Goal: Contribute content: Contribute content

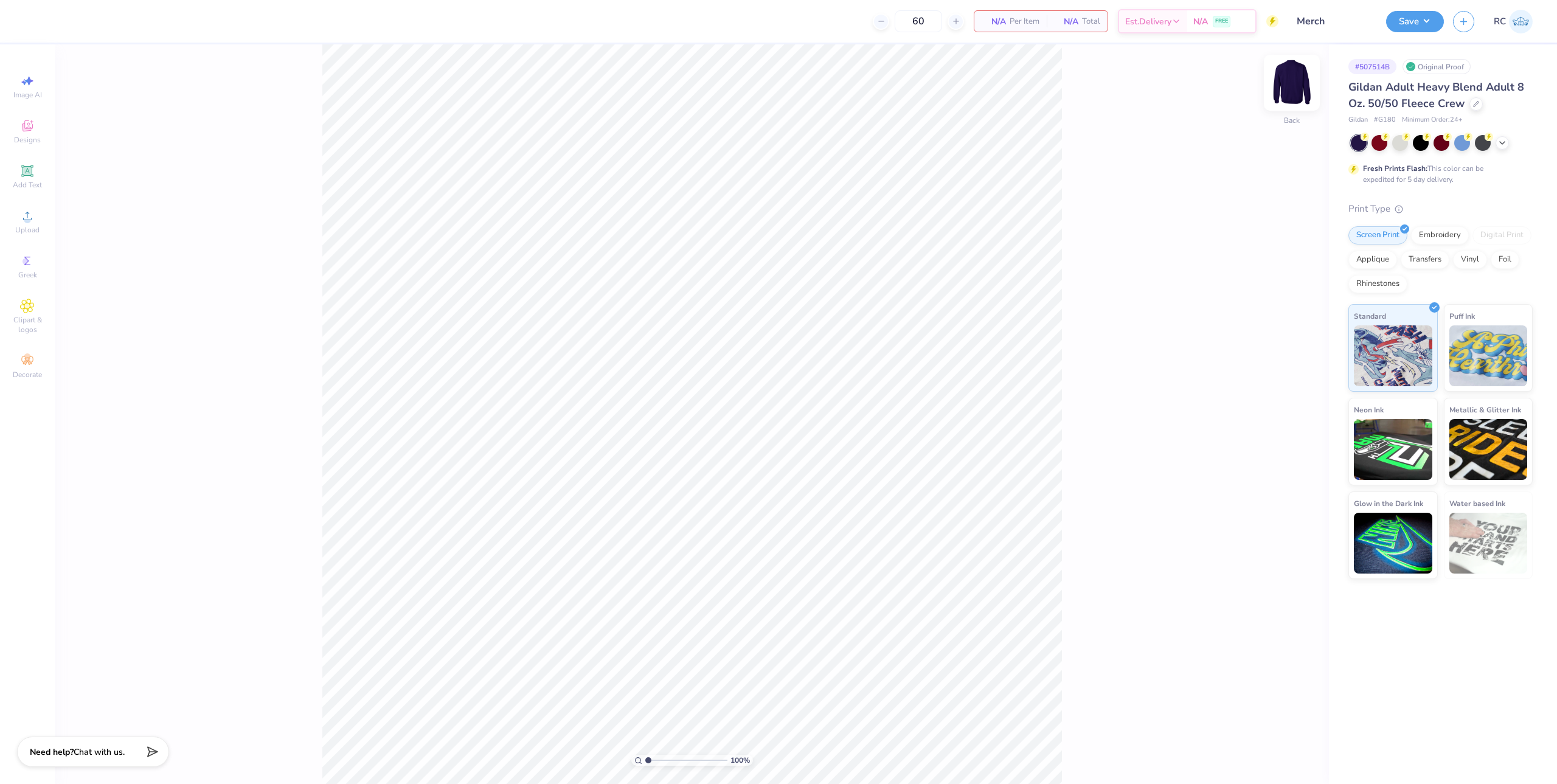
click at [1288, 80] on img at bounding box center [1291, 82] width 49 height 49
click at [22, 226] on span "Upload" at bounding box center [27, 229] width 24 height 9
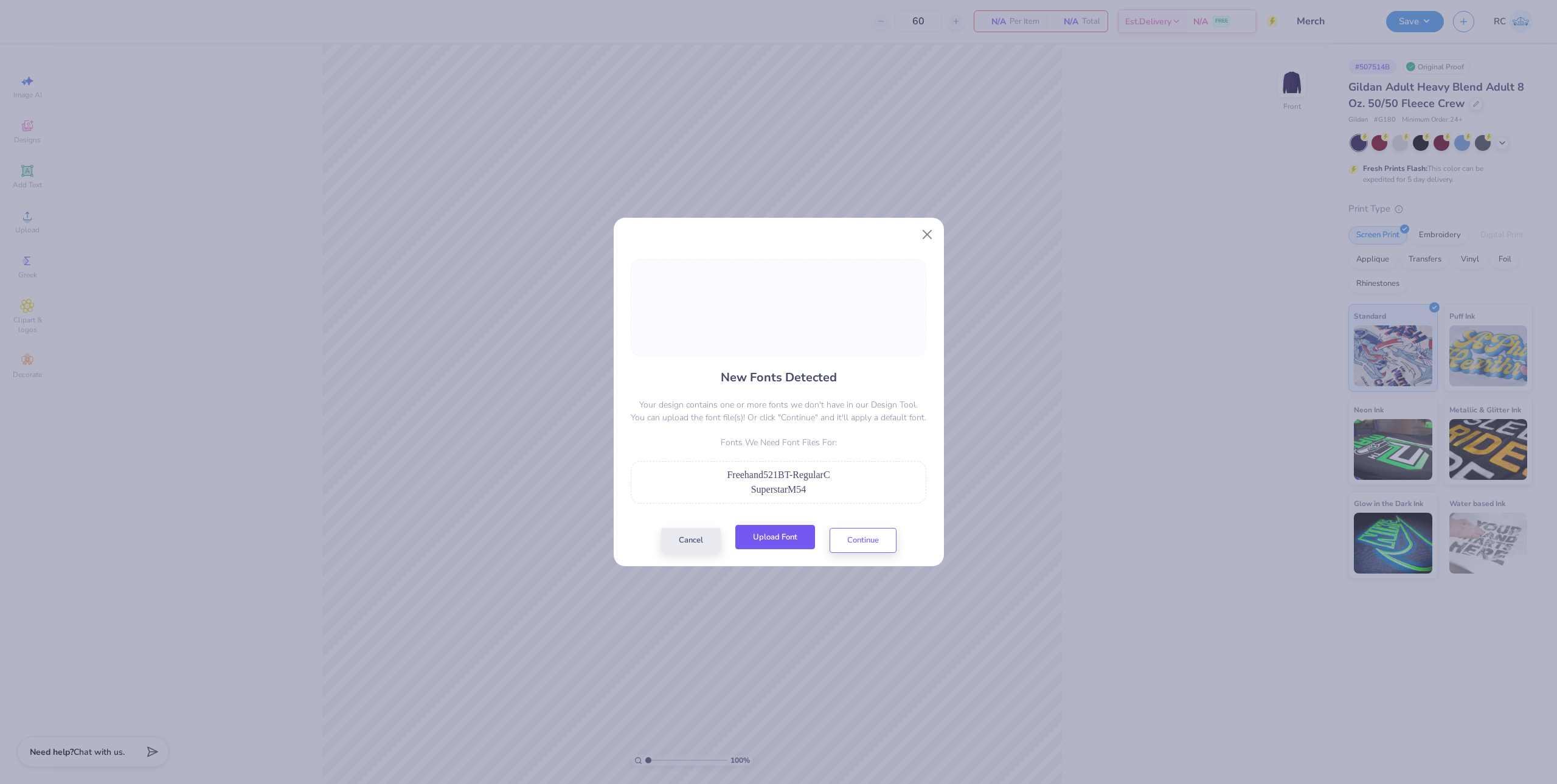
click at [796, 535] on button "Upload Font" at bounding box center [775, 537] width 79 height 25
click at [769, 541] on button "Upload Font" at bounding box center [775, 537] width 79 height 25
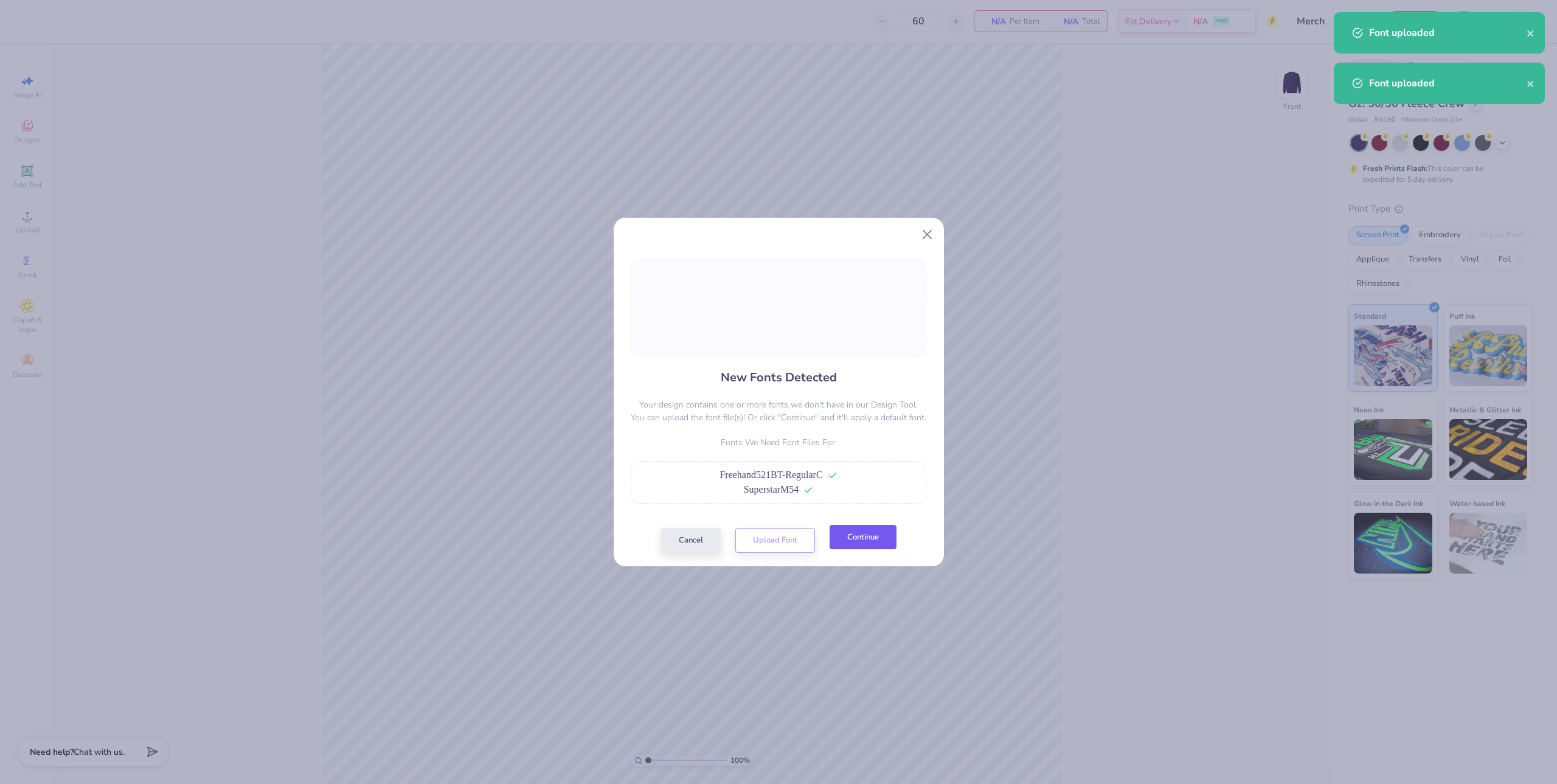
click at [856, 535] on button "Continue" at bounding box center [863, 537] width 67 height 25
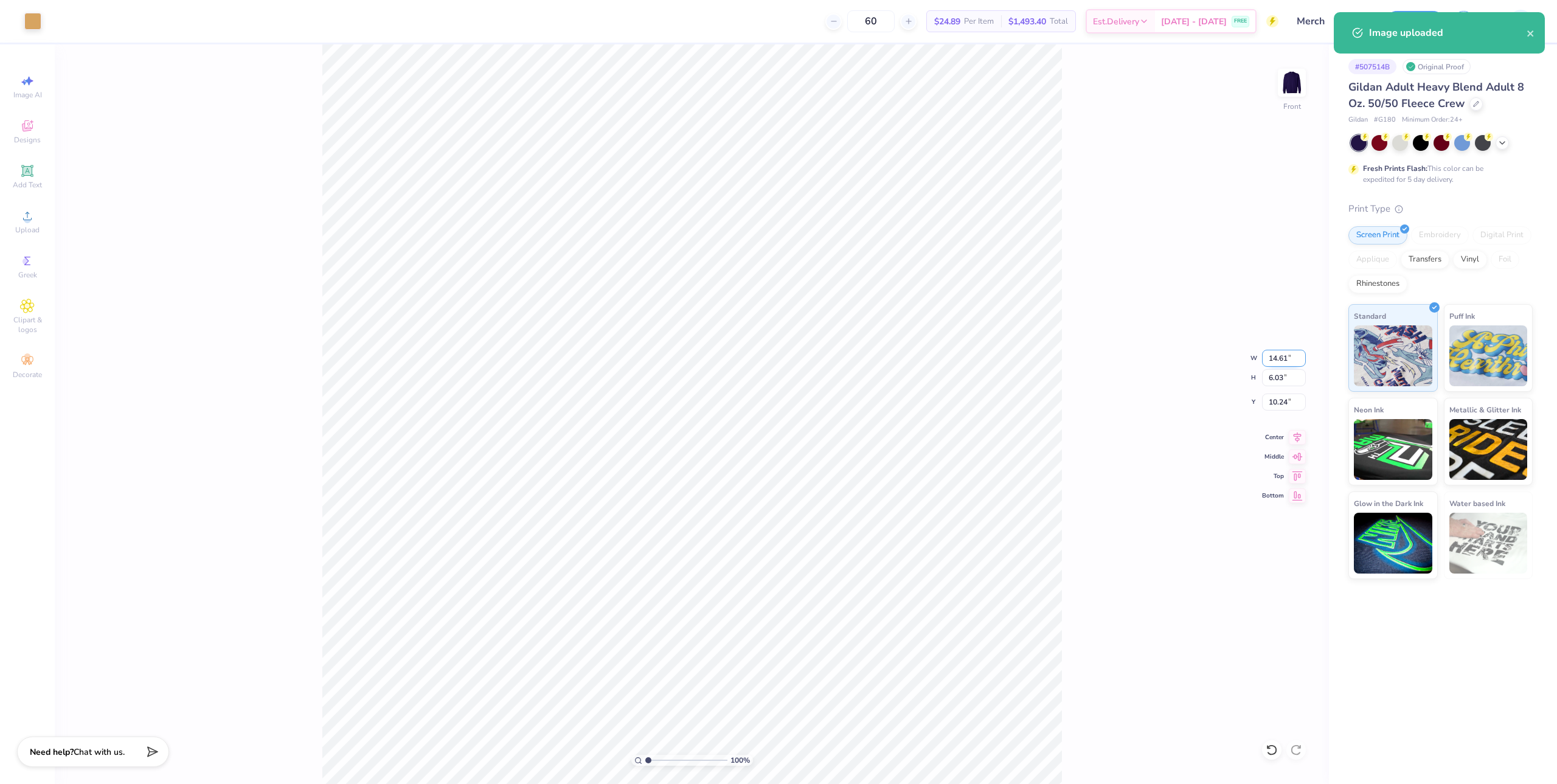
click at [1285, 365] on input "14.61" at bounding box center [1284, 358] width 44 height 17
type input "12.00"
type input "4.95"
click at [1292, 405] on input "10.77" at bounding box center [1284, 402] width 44 height 17
type input "3.00"
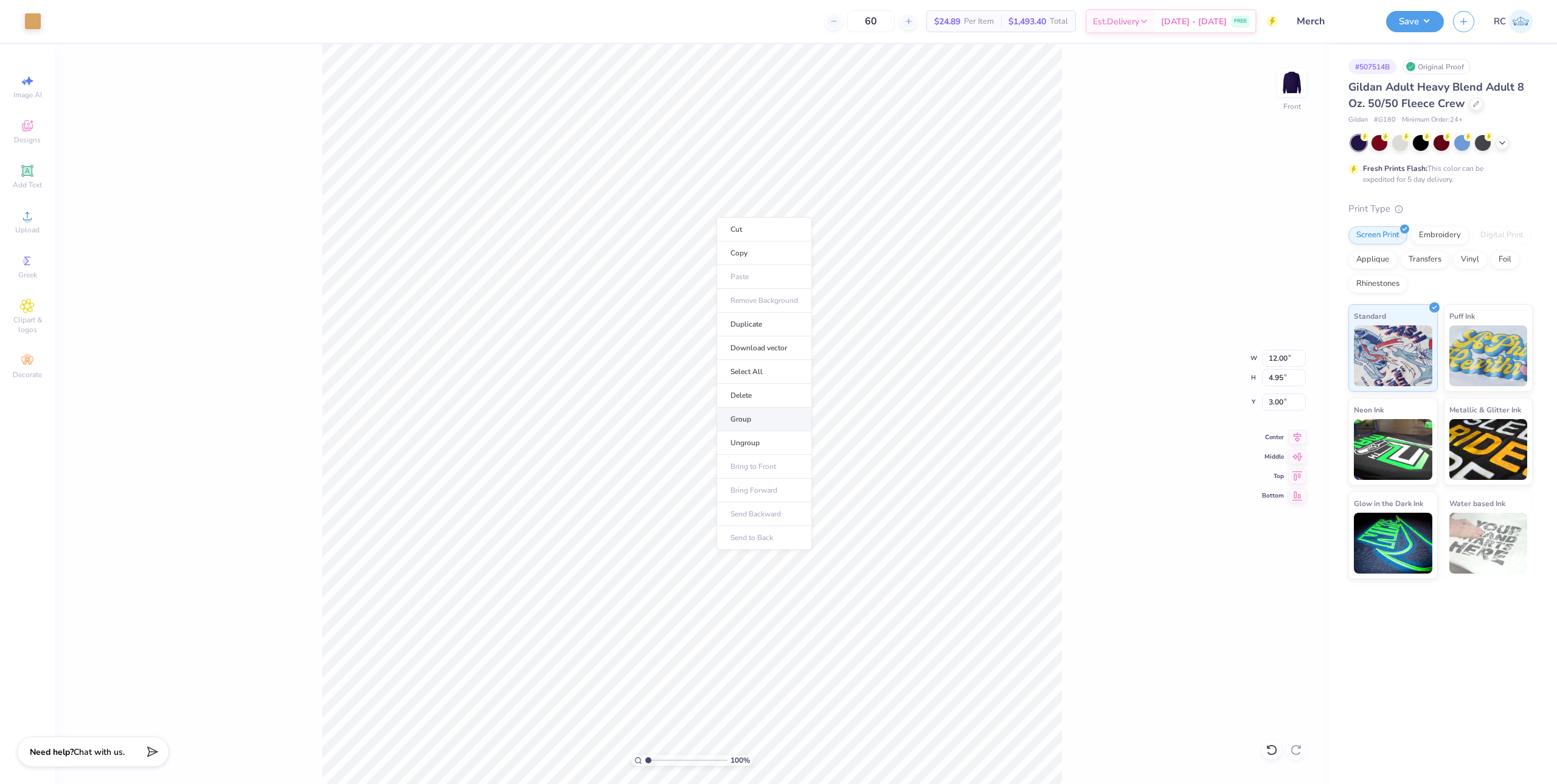
click at [746, 418] on li "Group" at bounding box center [764, 419] width 96 height 24
click at [1290, 91] on img at bounding box center [1291, 82] width 49 height 49
click at [31, 221] on icon at bounding box center [27, 215] width 15 height 15
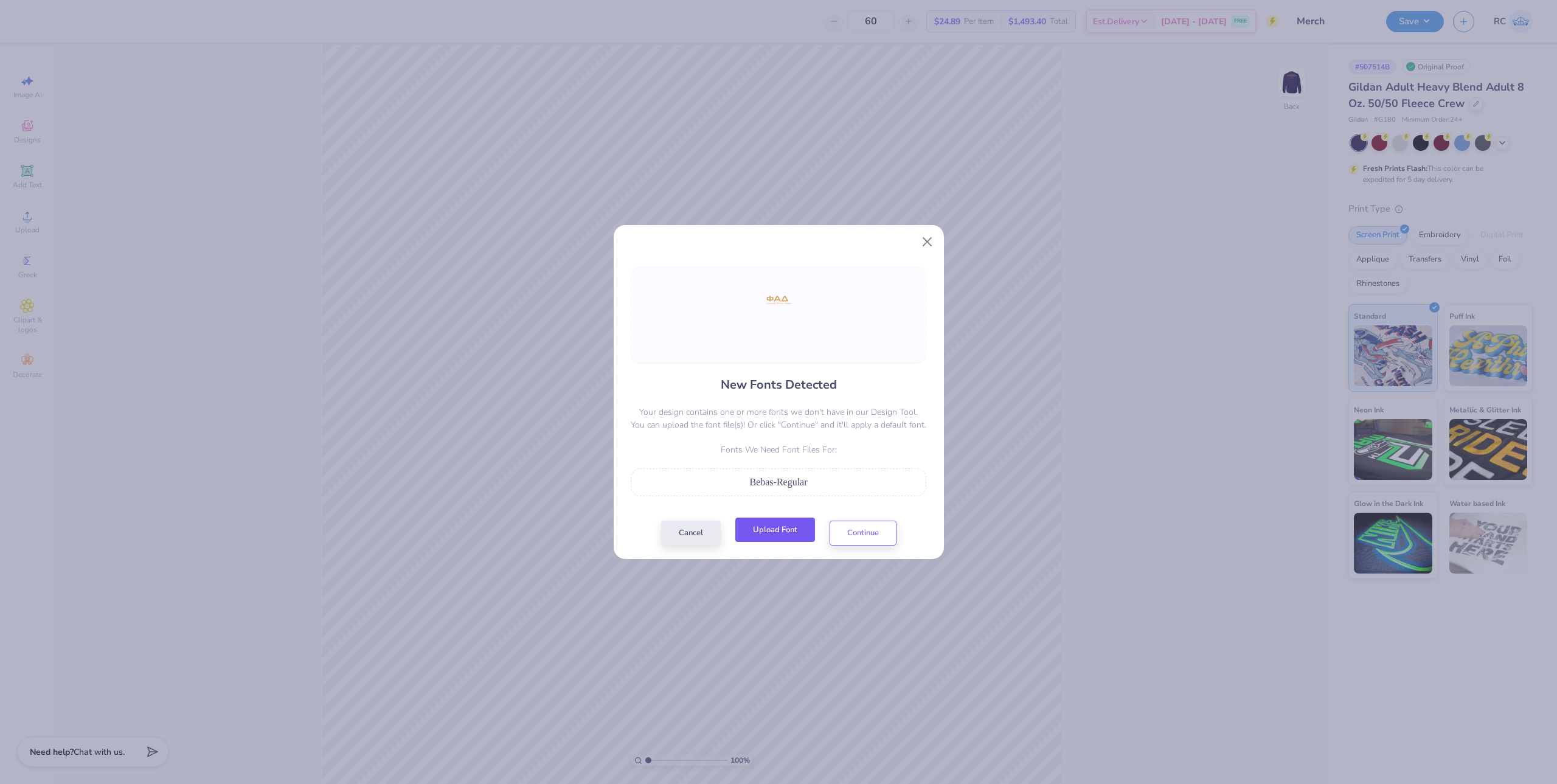
click at [783, 535] on button "Upload Font" at bounding box center [775, 529] width 79 height 25
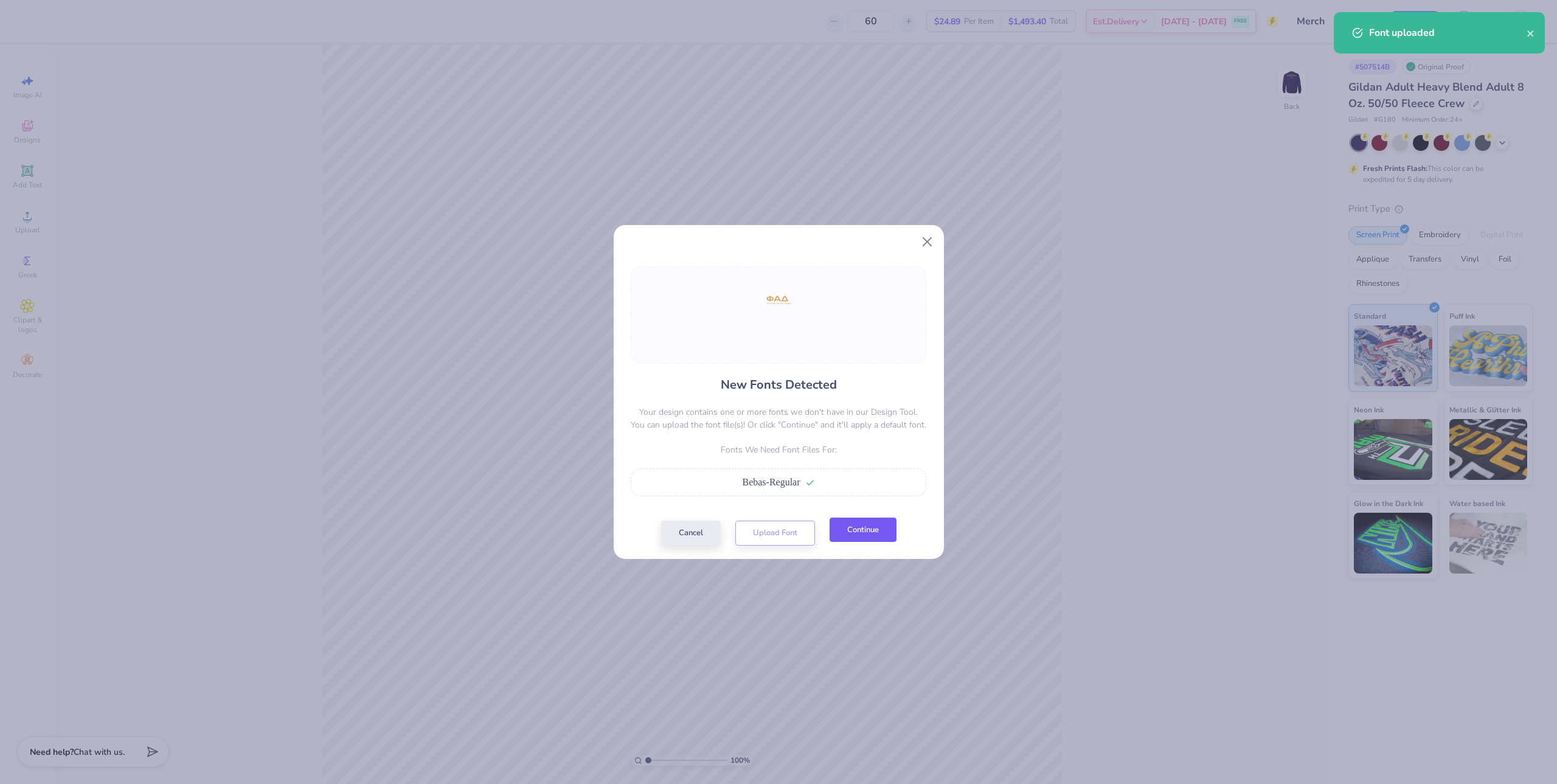
click at [872, 532] on button "Continue" at bounding box center [863, 529] width 67 height 25
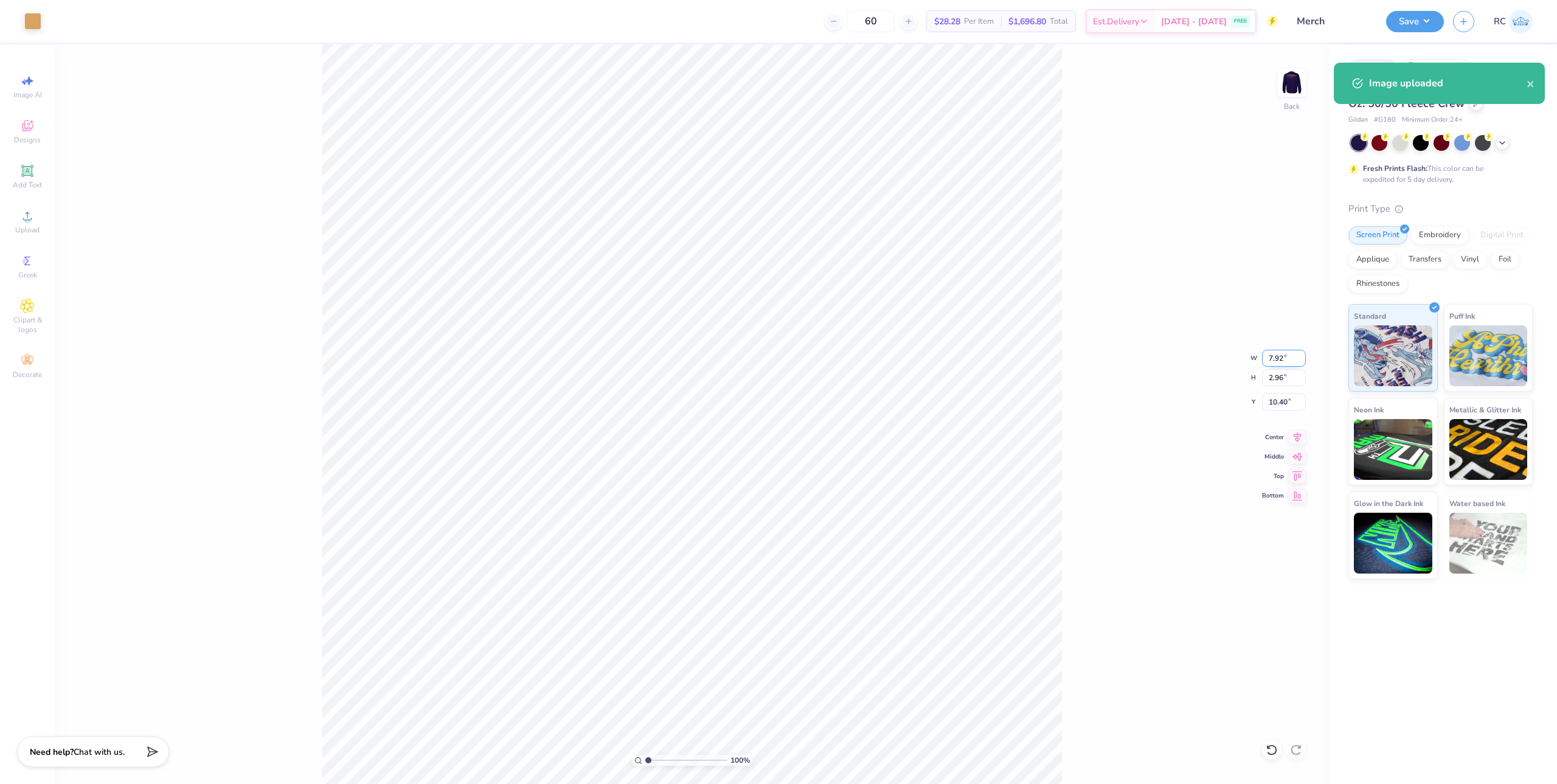
click at [1288, 363] on input "7.92" at bounding box center [1284, 358] width 44 height 17
type input "3.50"
type input "1.31"
click at [1288, 407] on input "11.22" at bounding box center [1284, 402] width 44 height 17
type input "3.00"
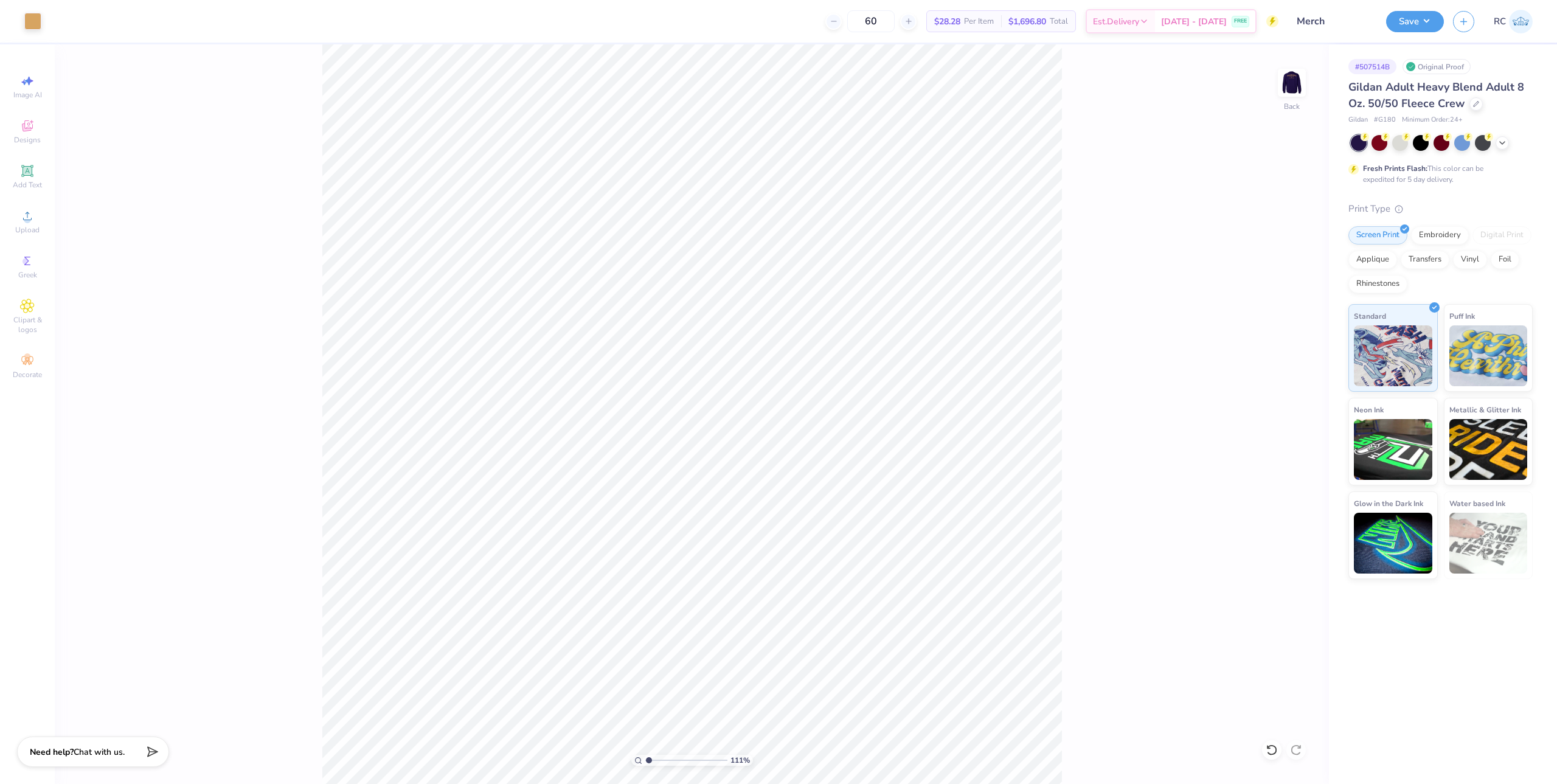
type input "1"
click at [1297, 85] on img at bounding box center [1291, 82] width 49 height 49
click at [1290, 88] on img at bounding box center [1291, 82] width 49 height 49
click at [1424, 14] on button "Save" at bounding box center [1415, 20] width 58 height 21
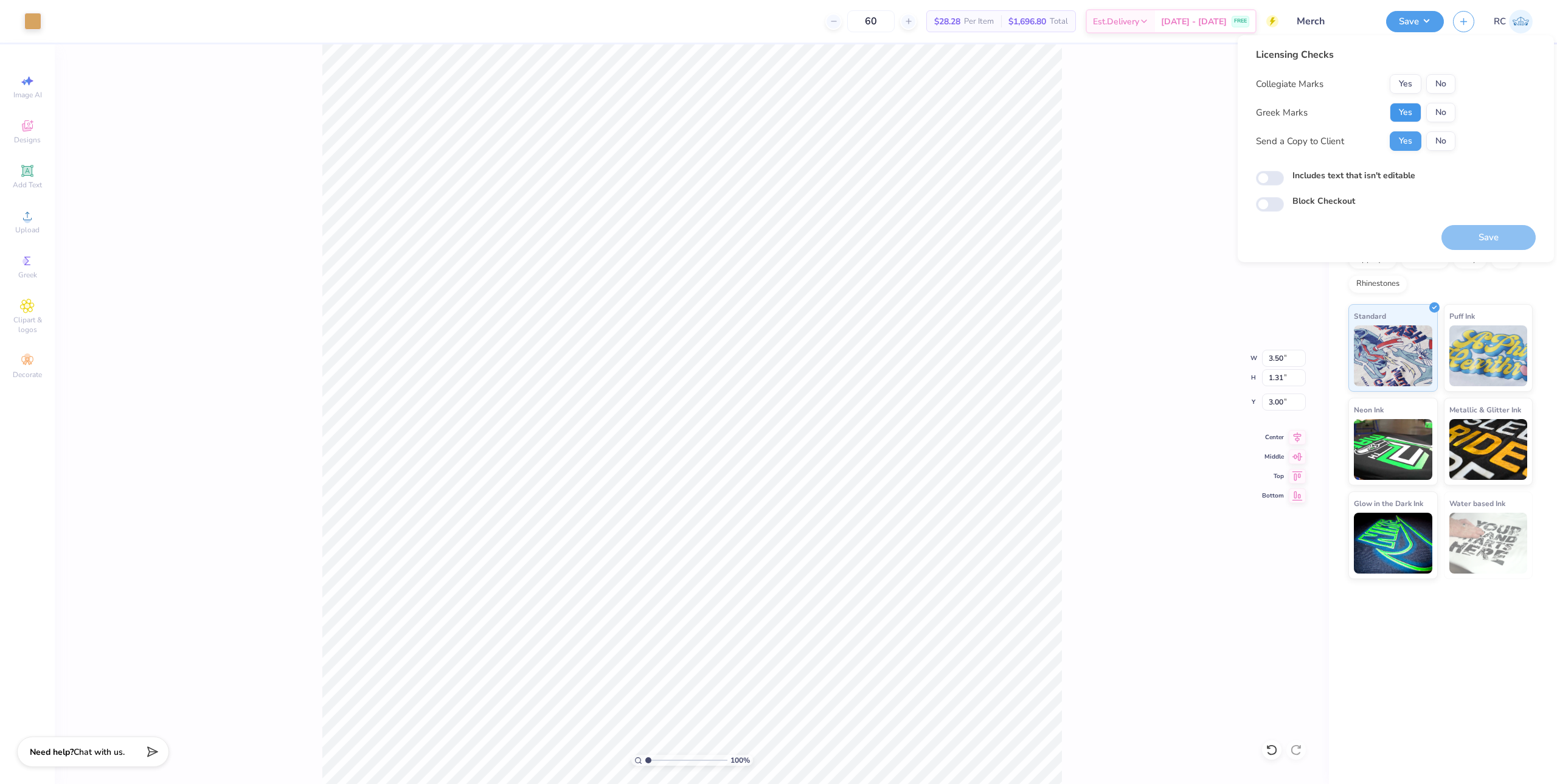
click at [1408, 119] on button "Yes" at bounding box center [1405, 112] width 32 height 20
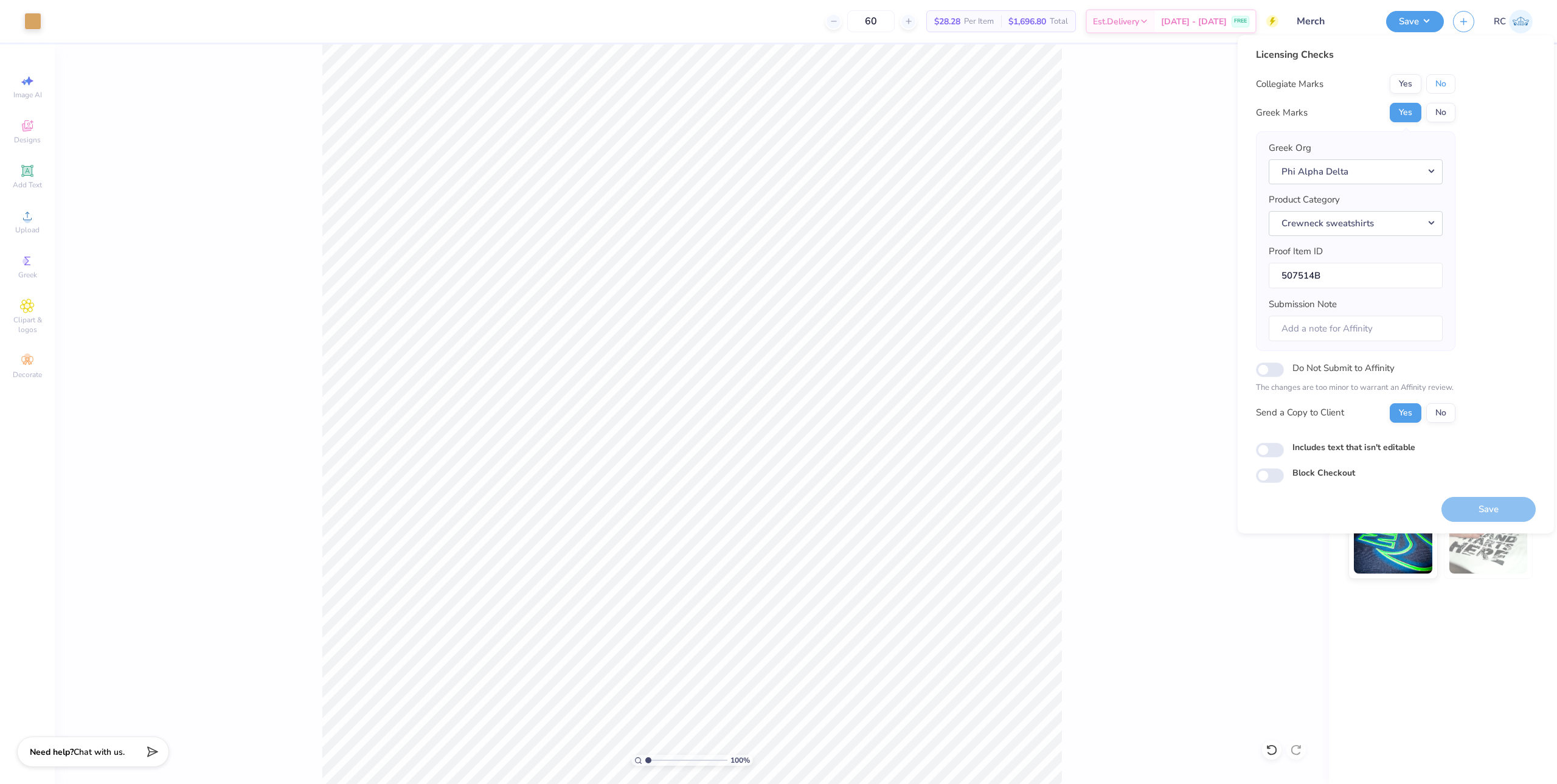
click at [1447, 86] on button "No" at bounding box center [1441, 84] width 29 height 20
click at [1387, 170] on button "Phi Alpha Delta" at bounding box center [1356, 172] width 174 height 25
click at [1127, 308] on div "100 % Back W 3.50 3.50 " H 1.31 1.31 " Y 3.00 3.00 " Center Middle Top Bottom" at bounding box center [692, 414] width 1274 height 740
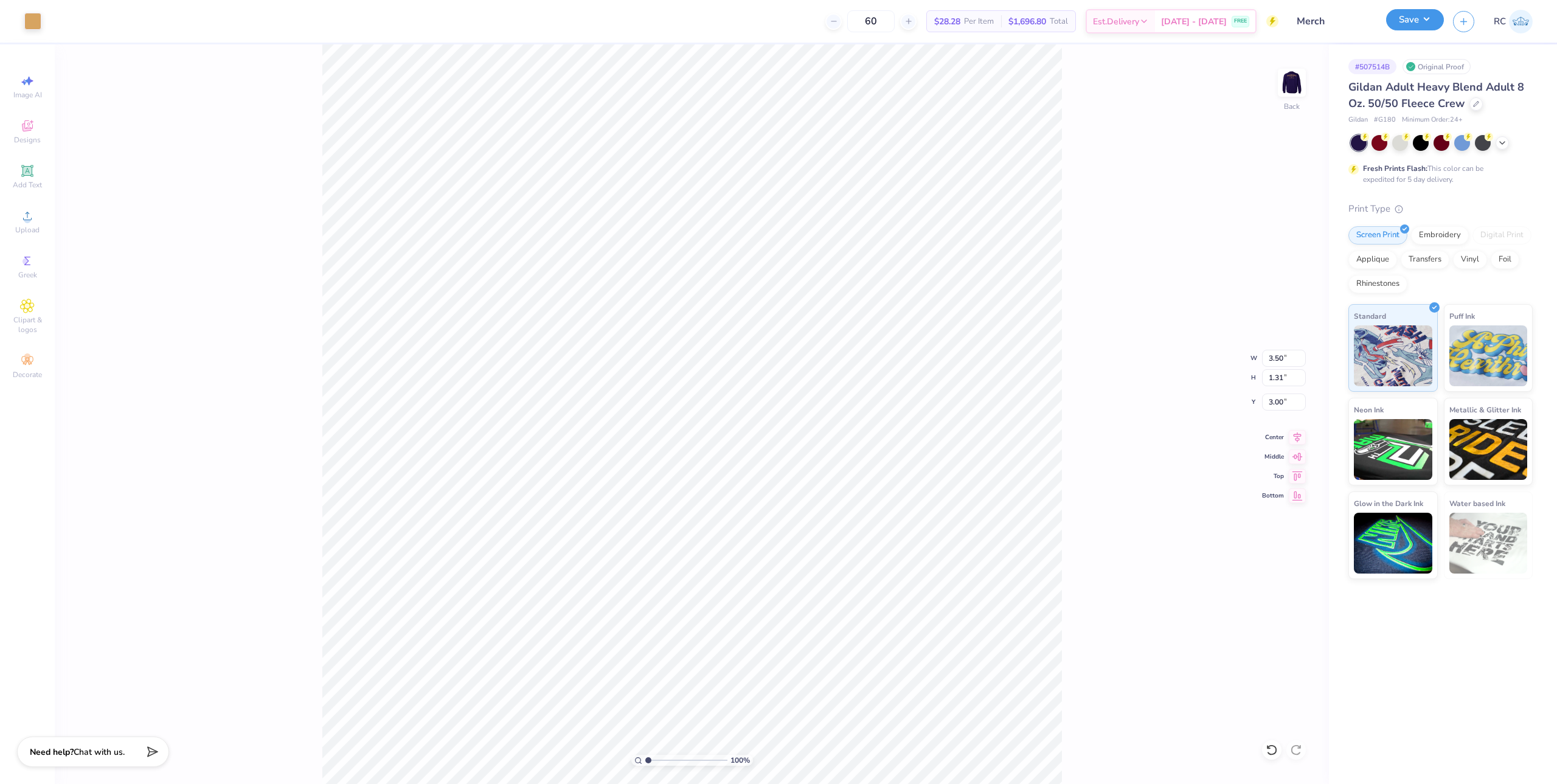
click at [1421, 26] on button "Save" at bounding box center [1415, 20] width 58 height 21
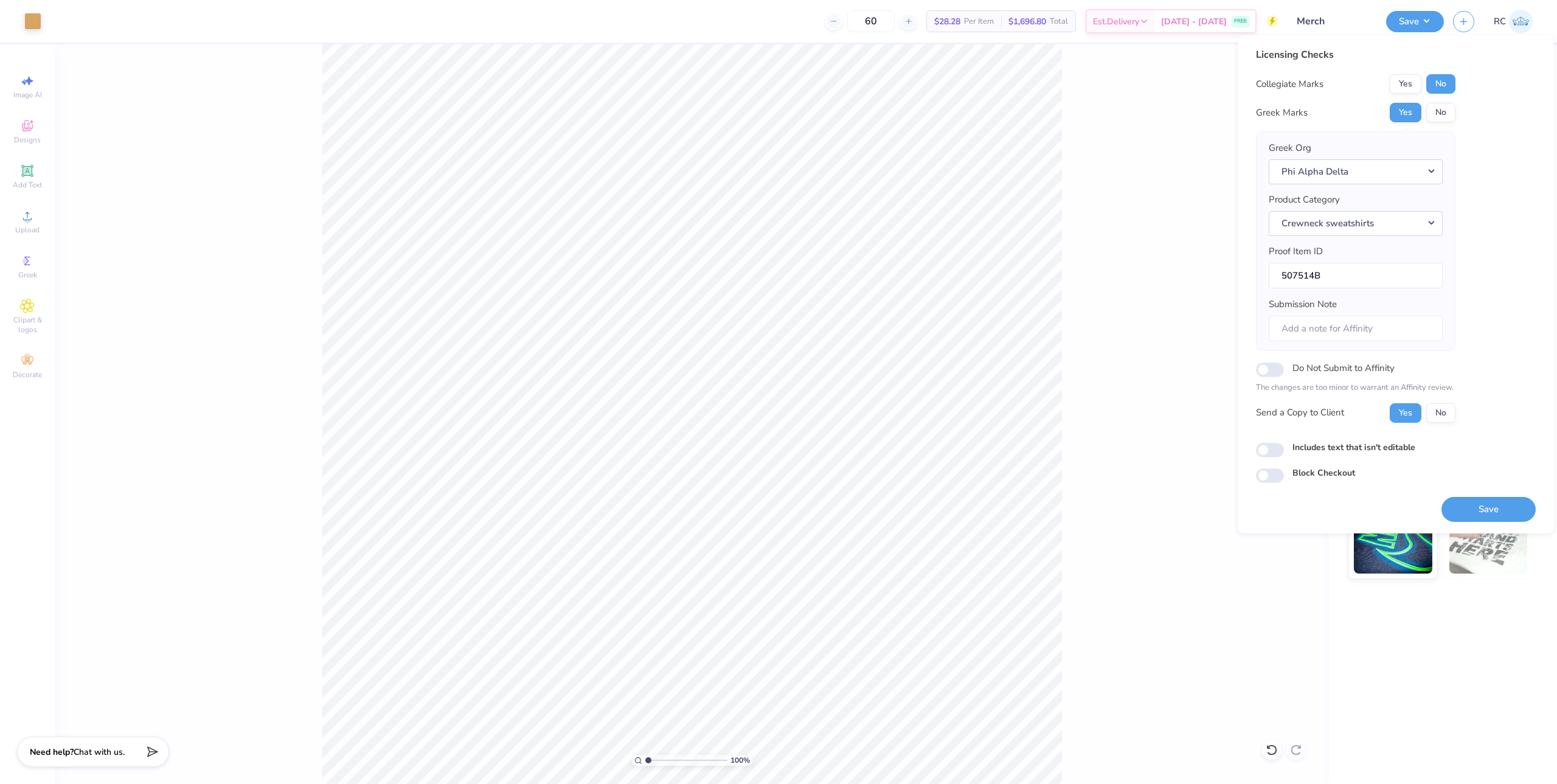
click at [1124, 168] on div "100 % Back W 3.50 3.50 " H 1.31 1.31 " Y 3.00 3.00 " Center Middle Top Bottom" at bounding box center [692, 414] width 1274 height 740
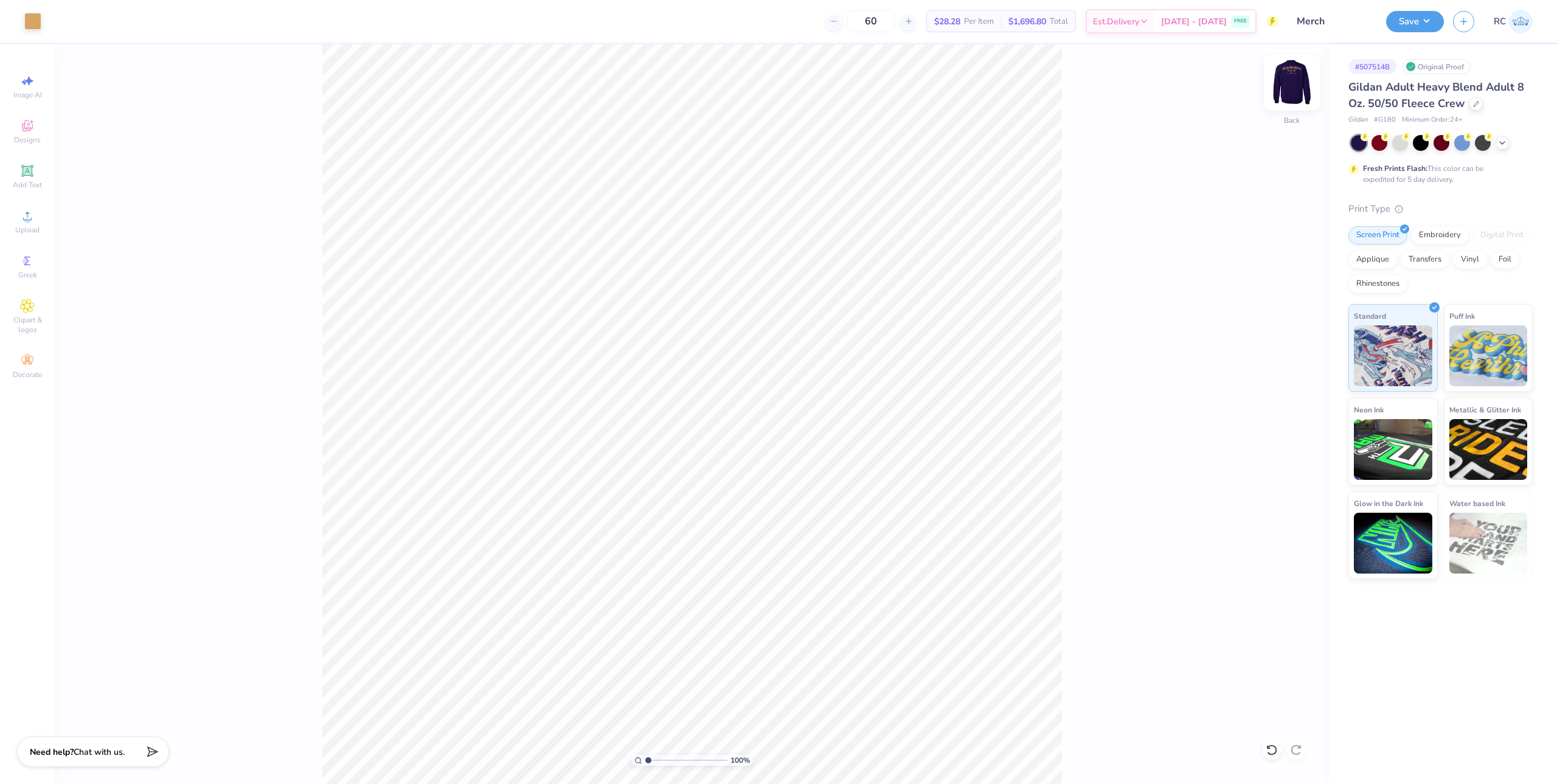
click at [1291, 79] on img at bounding box center [1291, 82] width 49 height 49
